Goal: Task Accomplishment & Management: Complete application form

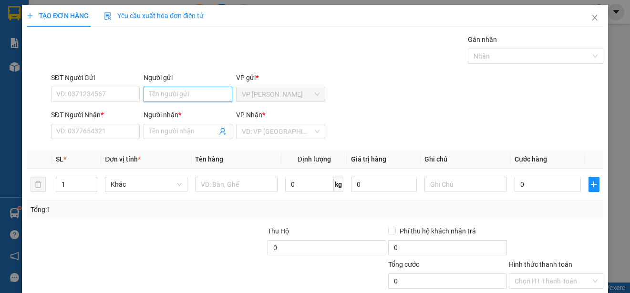
click at [206, 95] on input "Người gửi" at bounding box center [188, 94] width 89 height 15
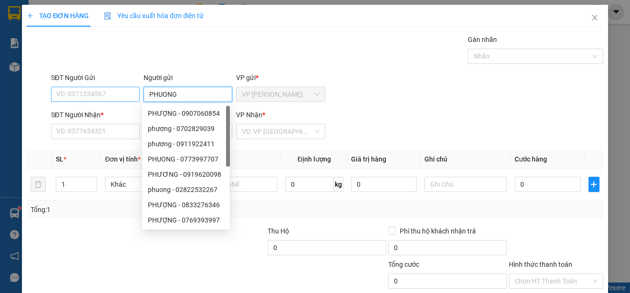
type input "PHUONG"
click at [116, 95] on input "SĐT Người Gửi" at bounding box center [95, 94] width 89 height 15
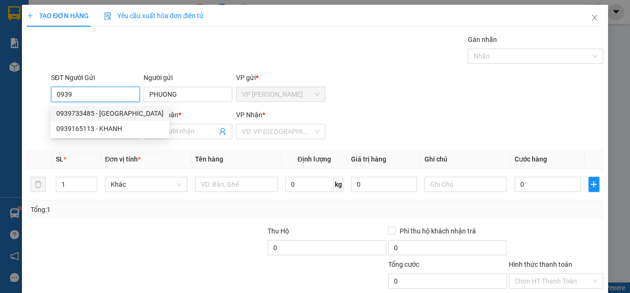
click at [118, 113] on div "0939733485 - [GEOGRAPHIC_DATA]" at bounding box center [109, 113] width 107 height 10
type input "0939733485"
type input "0327712345"
type input "CHIN"
type input "40.000"
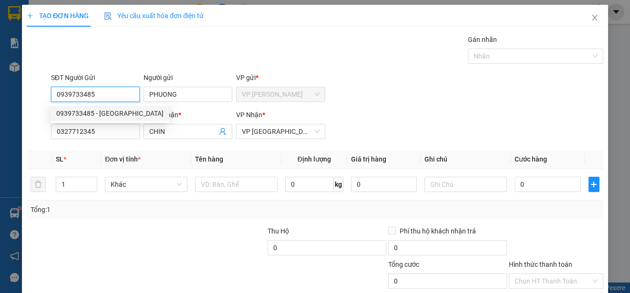
type input "40.000"
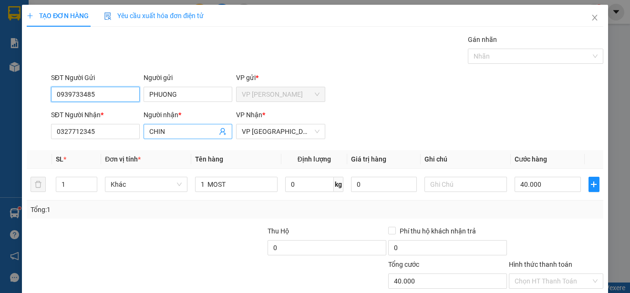
type input "0939733485"
click at [173, 131] on input "CHIN" at bounding box center [183, 131] width 68 height 10
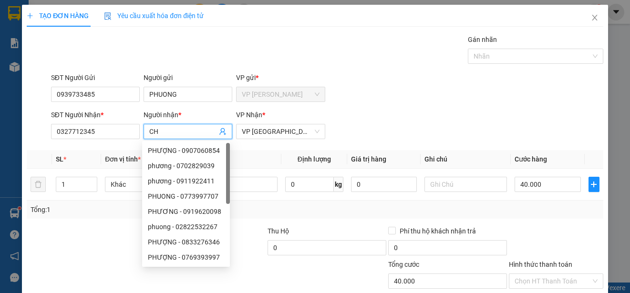
type input "C"
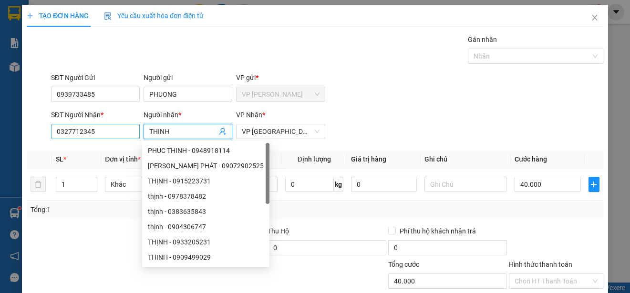
type input "THINH"
click at [106, 133] on input "0327712345" at bounding box center [95, 131] width 89 height 15
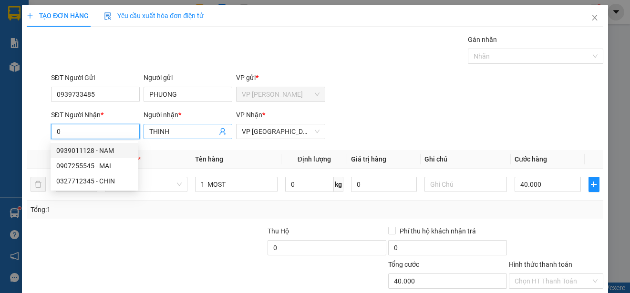
type input "0"
click at [188, 131] on input "THINH" at bounding box center [183, 131] width 68 height 10
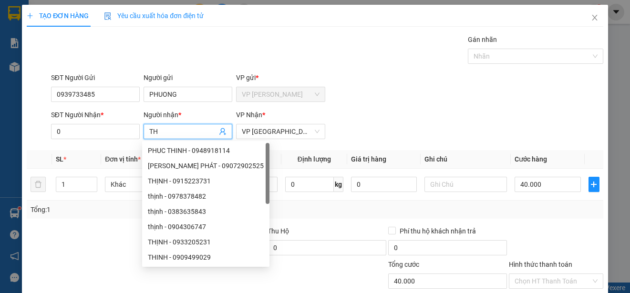
type input "T"
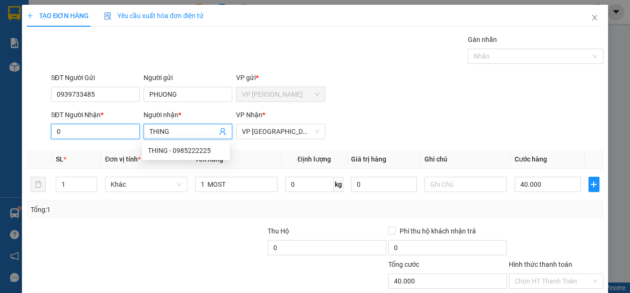
click at [123, 131] on input "0" at bounding box center [95, 131] width 89 height 15
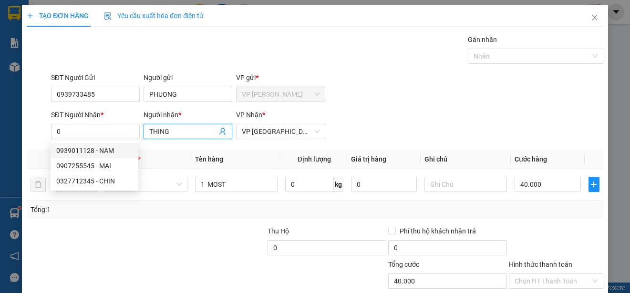
click at [176, 131] on input "THING" at bounding box center [183, 131] width 68 height 10
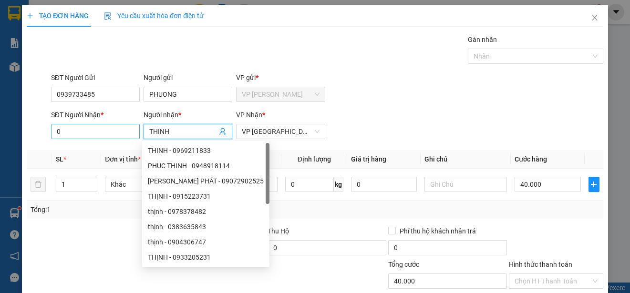
type input "THINH"
click at [116, 132] on input "0" at bounding box center [95, 131] width 89 height 15
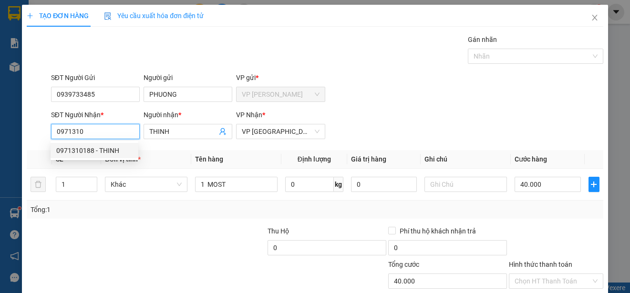
click at [112, 149] on div "0971310188 - THINH" at bounding box center [94, 150] width 76 height 10
type input "0971310188"
type input "30.000"
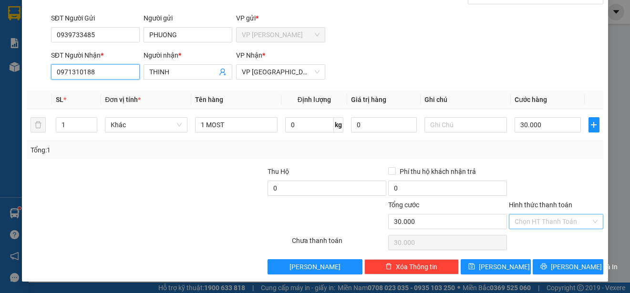
type input "0971310188"
click at [553, 222] on input "Hình thức thanh toán" at bounding box center [553, 222] width 76 height 14
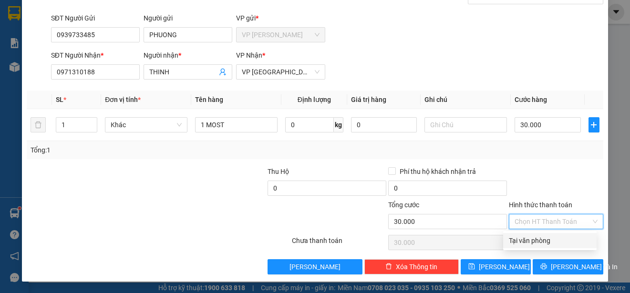
click at [544, 240] on div "Tại văn phòng" at bounding box center [550, 241] width 82 height 10
type input "0"
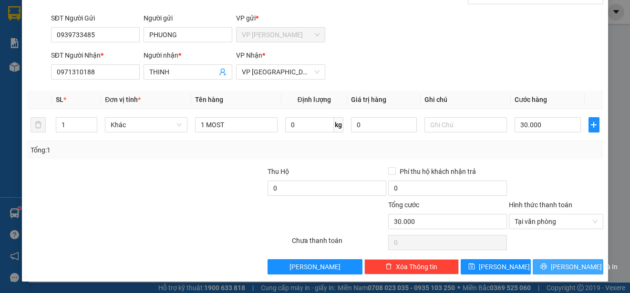
click at [552, 266] on button "[PERSON_NAME] và In" at bounding box center [568, 266] width 71 height 15
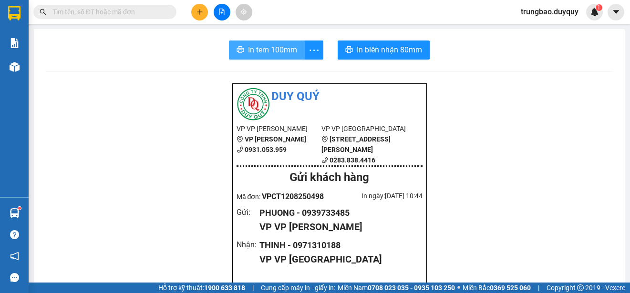
click at [280, 49] on span "In tem 100mm" at bounding box center [272, 50] width 49 height 12
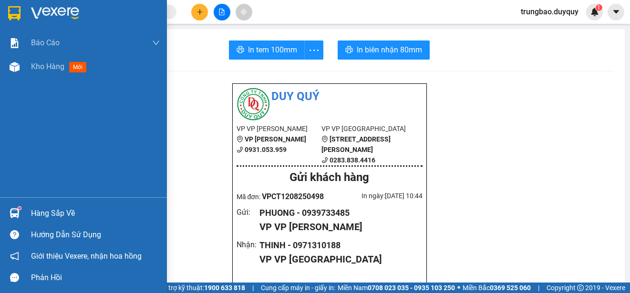
click at [14, 10] on img at bounding box center [14, 13] width 12 height 14
